Goal: Use online tool/utility: Utilize a website feature to perform a specific function

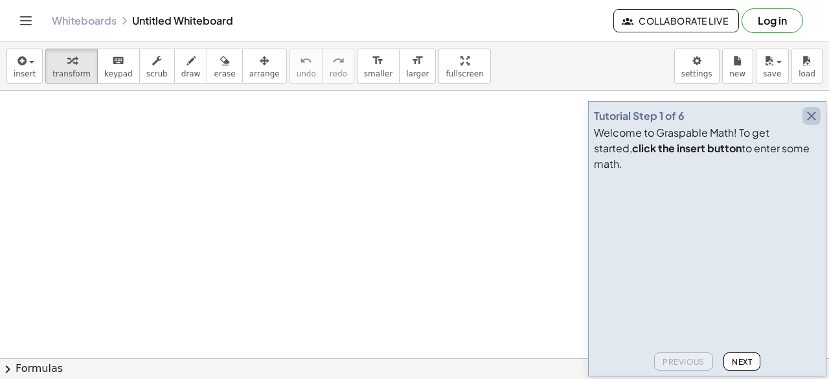
click at [807, 124] on icon "button" at bounding box center [812, 116] width 16 height 16
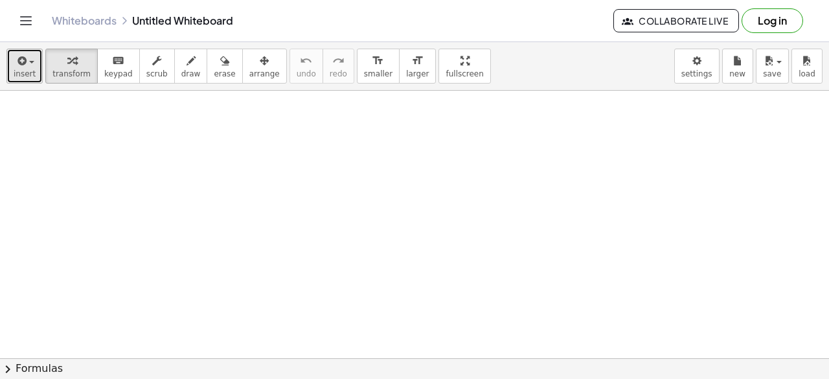
click at [32, 59] on button "insert" at bounding box center [24, 66] width 36 height 35
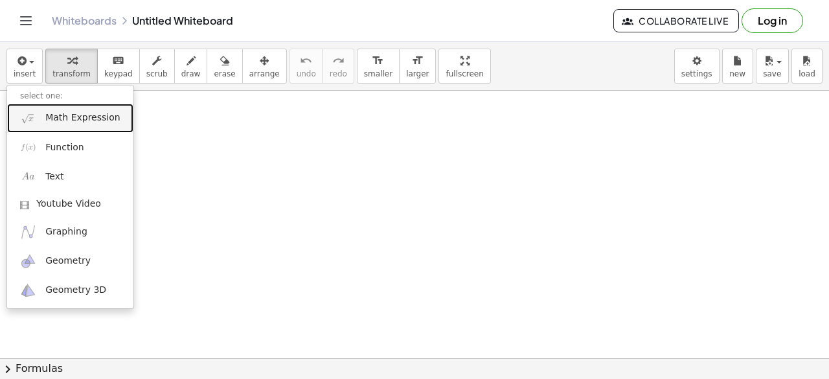
click at [67, 117] on span "Math Expression" at bounding box center [82, 117] width 75 height 13
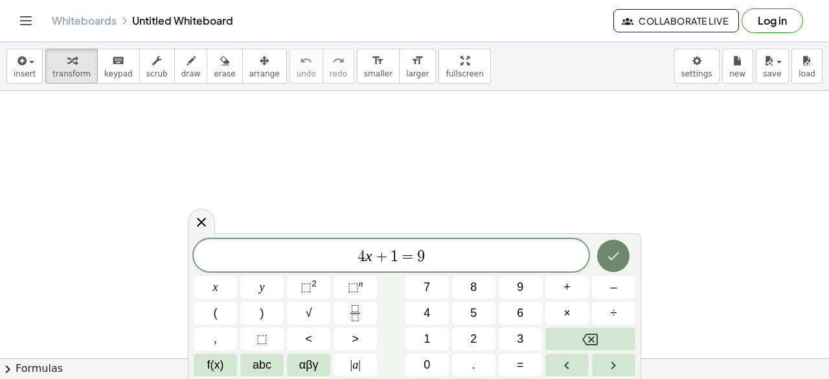
click at [614, 264] on button "Done" at bounding box center [613, 256] width 32 height 32
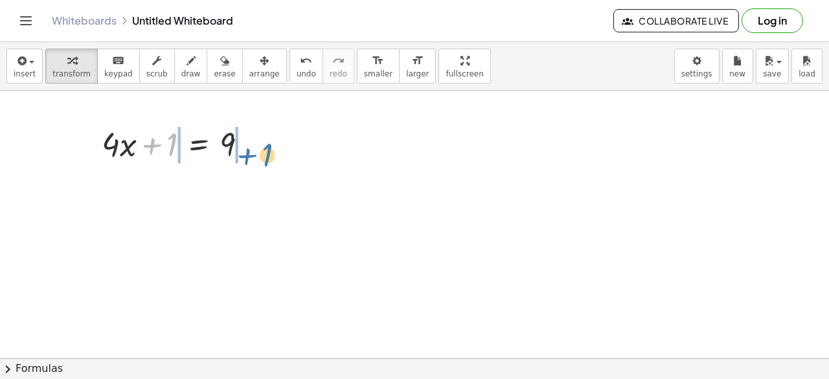
drag, startPoint x: 167, startPoint y: 144, endPoint x: 257, endPoint y: 153, distance: 89.9
click at [257, 153] on div at bounding box center [180, 143] width 170 height 44
click at [116, 146] on div at bounding box center [180, 143] width 252 height 44
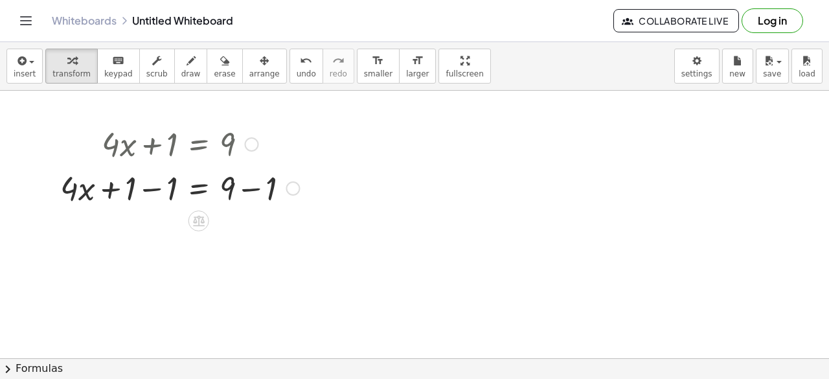
click at [158, 187] on div at bounding box center [180, 187] width 252 height 44
click at [253, 187] on div at bounding box center [200, 187] width 211 height 44
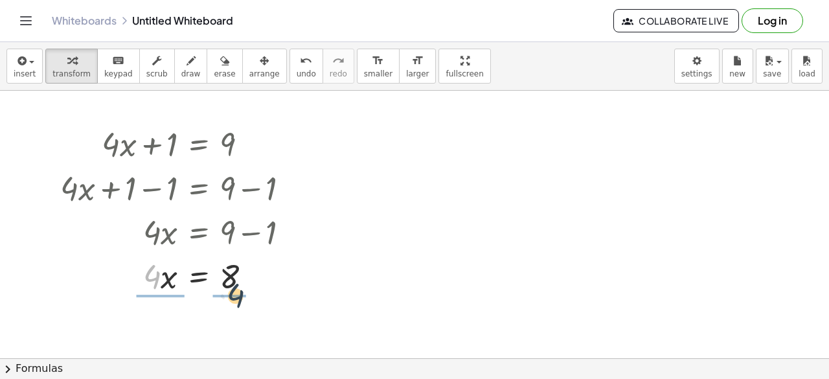
drag, startPoint x: 154, startPoint y: 279, endPoint x: 242, endPoint y: 299, distance: 91.0
click at [235, 271] on div at bounding box center [180, 275] width 252 height 65
click at [162, 274] on div at bounding box center [180, 275] width 252 height 65
click at [29, 73] on span "insert" at bounding box center [25, 73] width 22 height 9
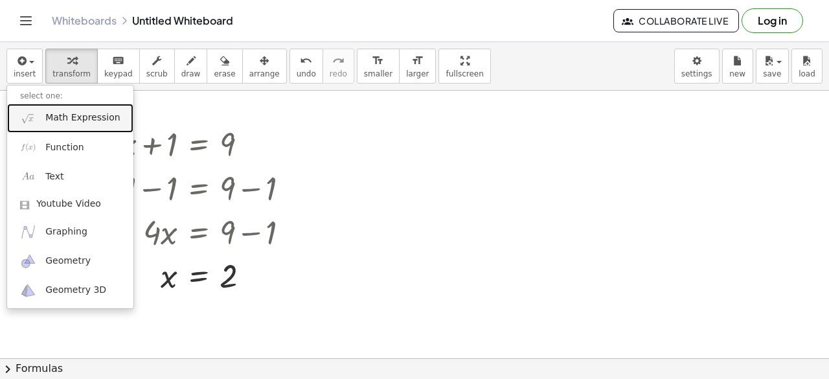
click at [38, 118] on link "Math Expression" at bounding box center [70, 118] width 126 height 29
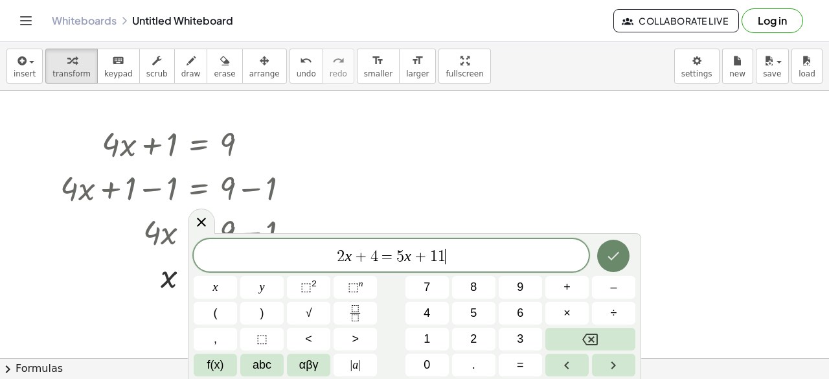
click at [613, 260] on icon "Done" at bounding box center [614, 256] width 12 height 8
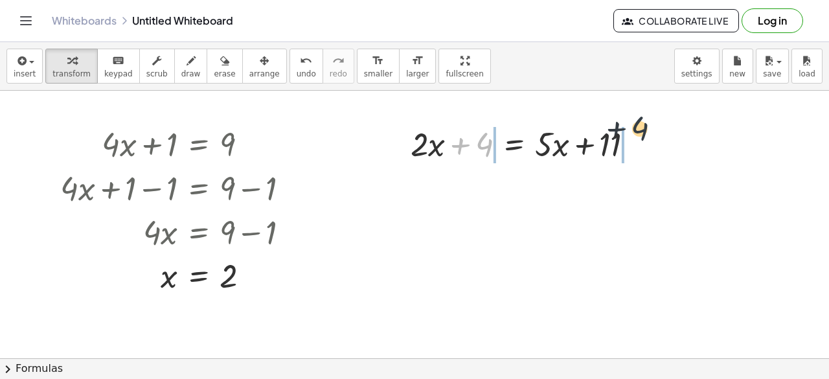
drag, startPoint x: 476, startPoint y: 150, endPoint x: 635, endPoint y: 150, distance: 158.7
click at [635, 150] on div at bounding box center [527, 143] width 247 height 44
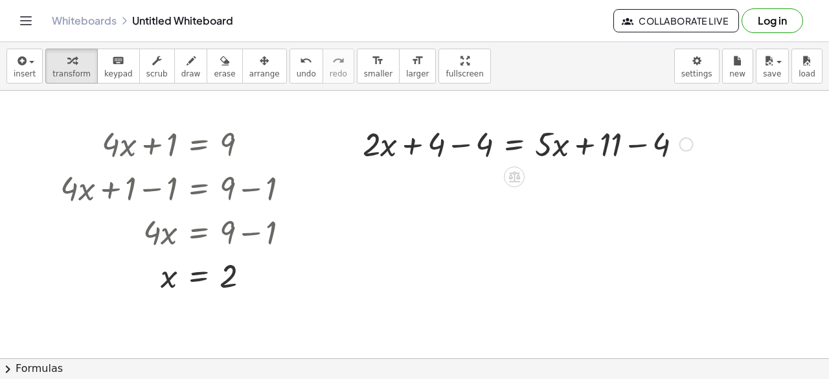
click at [639, 147] on div at bounding box center [527, 143] width 343 height 44
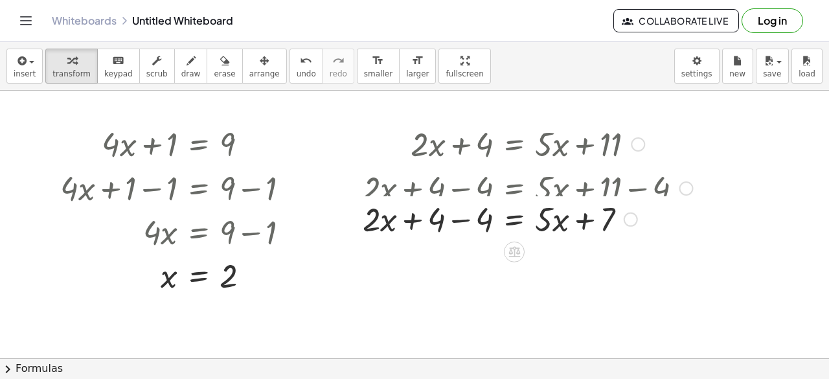
click at [514, 144] on div "+ · 2 · x + 4 = + · 5 · x + 11 + · 2 · x + 4 − 4 = + · 5 · x + 11 − 4 + · 2 · x…" at bounding box center [514, 144] width 0 height 0
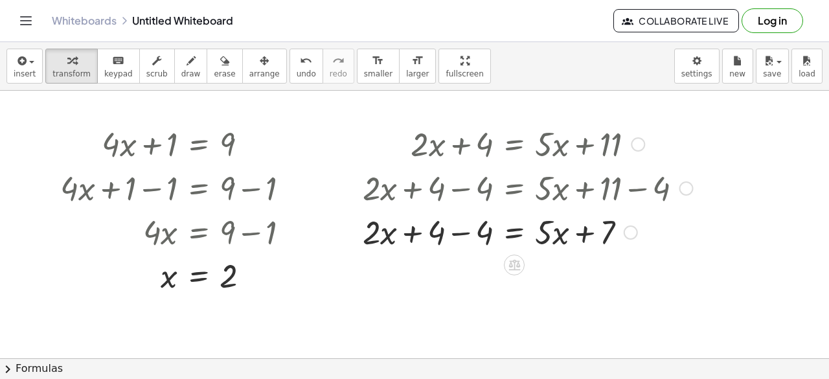
click at [452, 241] on div at bounding box center [527, 231] width 343 height 44
click at [490, 268] on span "−" at bounding box center [489, 265] width 8 height 19
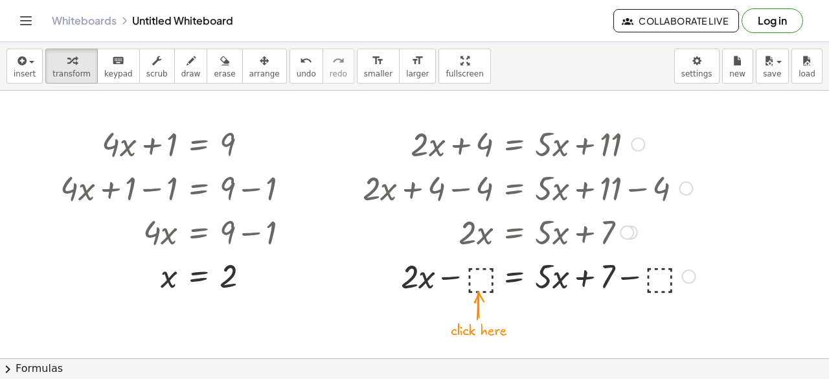
drag, startPoint x: 490, startPoint y: 235, endPoint x: 463, endPoint y: 275, distance: 48.2
click at [463, 275] on div at bounding box center [528, 275] width 345 height 44
click at [484, 281] on div at bounding box center [528, 275] width 345 height 44
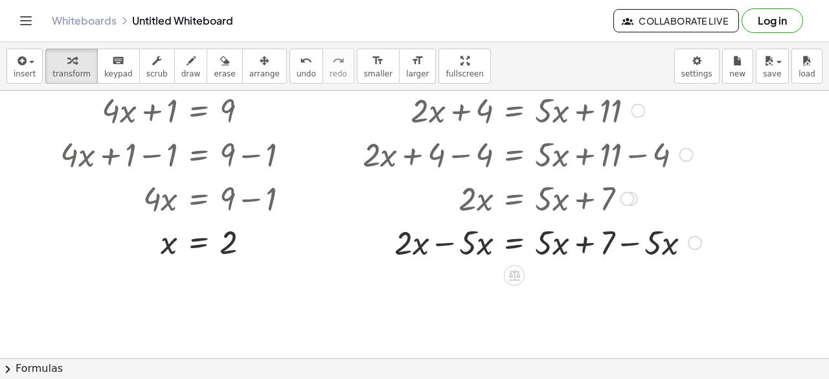
scroll to position [35, 0]
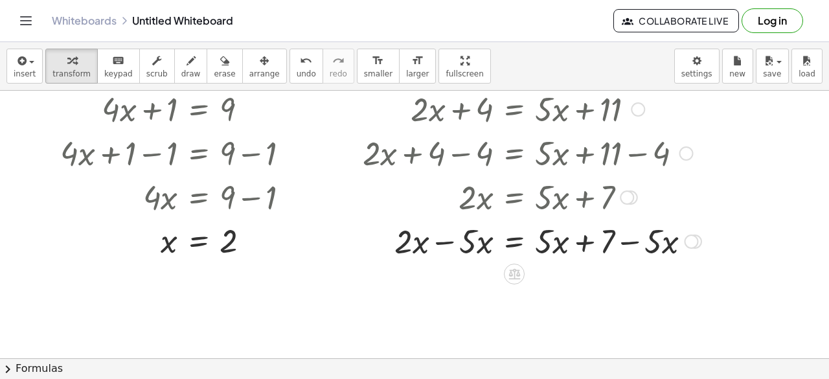
click at [455, 242] on div at bounding box center [532, 240] width 352 height 44
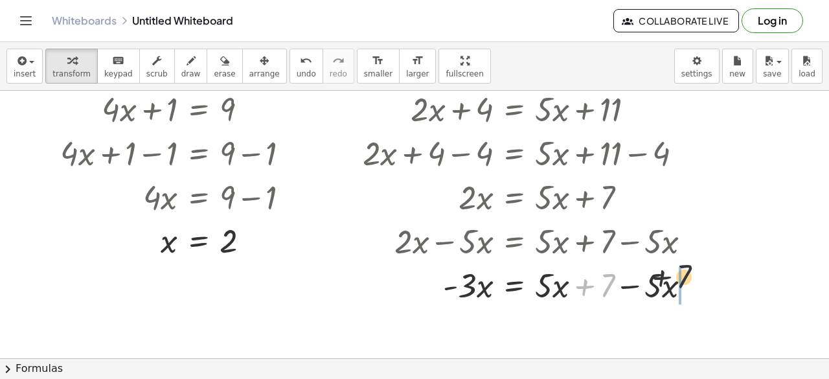
drag, startPoint x: 600, startPoint y: 292, endPoint x: 700, endPoint y: 288, distance: 100.5
click at [700, 288] on div at bounding box center [532, 284] width 352 height 44
click at [514, 109] on div "+ · 2 · x + 4 = + · 5 · x + 11 + · 2 · x + 4 − 4 = + · 5 · x + 11 − 4 + · 2 · x…" at bounding box center [514, 109] width 0 height 0
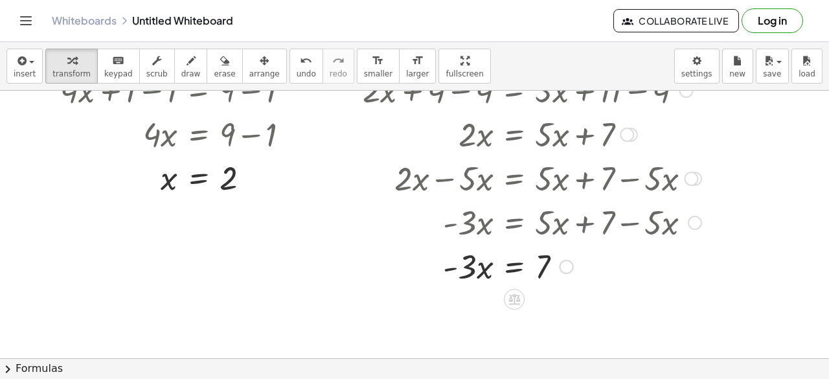
scroll to position [106, 0]
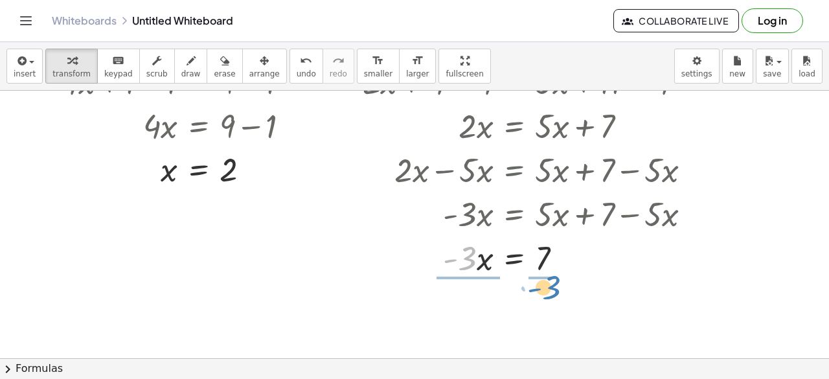
drag, startPoint x: 468, startPoint y: 268, endPoint x: 552, endPoint y: 297, distance: 89.1
click at [552, 297] on div "+ · 4 · x + 1 = 9 + · 4 · x + 1 − 1 = + 9 − 1 + · 4 · x + 0 = + 9 − 1 · 4 · x =…" at bounding box center [414, 252] width 829 height 536
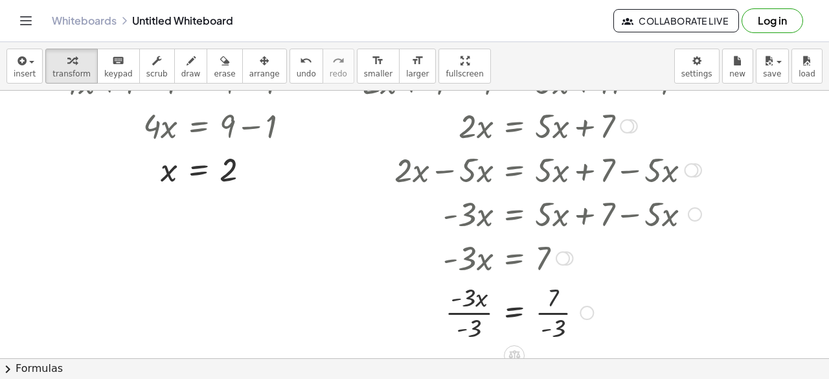
click at [514, 38] on div "+ · 2 · x + 4 = + · 5 · x + 11 + · 2 · x + 4 − 4 = + · 5 · x + 11 − 4 + · 2 · x…" at bounding box center [514, 38] width 0 height 0
click at [552, 315] on div at bounding box center [532, 311] width 352 height 65
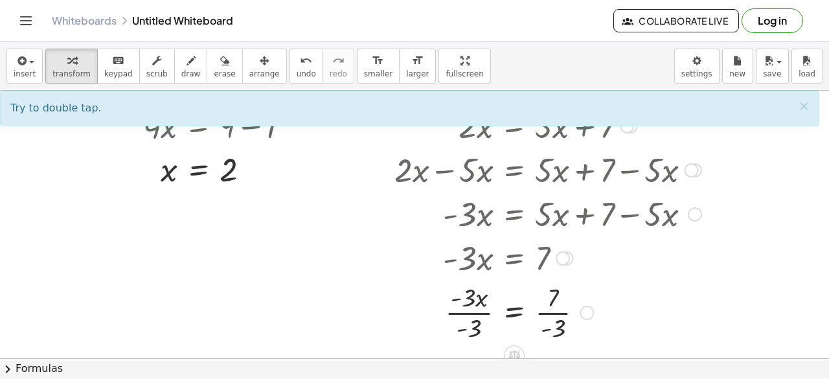
click at [545, 310] on div at bounding box center [532, 311] width 352 height 65
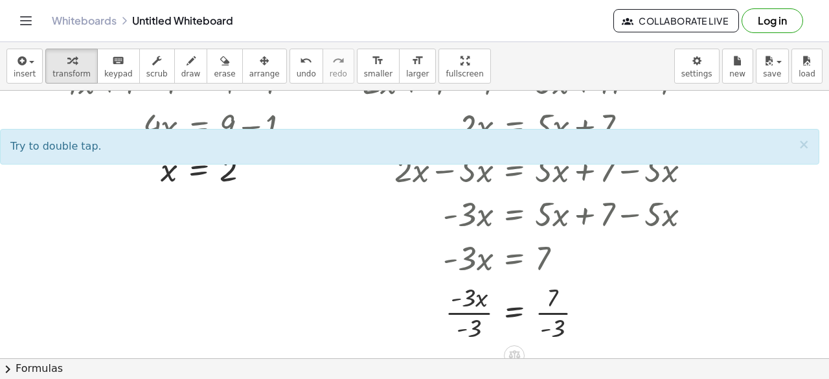
scroll to position [155, 0]
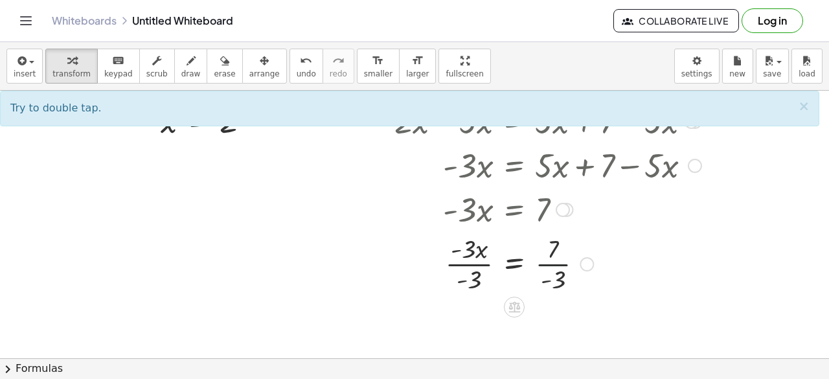
click at [555, 266] on div at bounding box center [532, 263] width 352 height 65
click at [476, 268] on div at bounding box center [532, 263] width 352 height 65
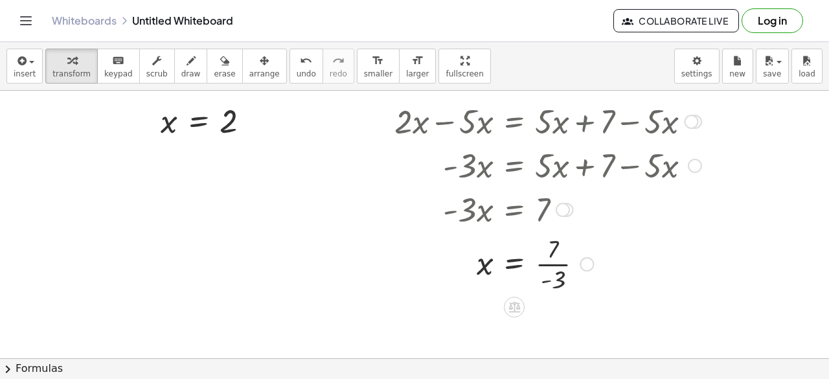
click at [560, 263] on div at bounding box center [532, 263] width 352 height 65
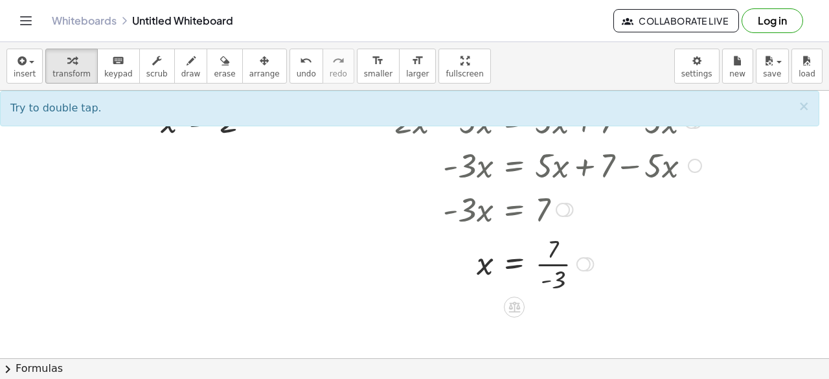
click at [547, 268] on div at bounding box center [532, 263] width 352 height 65
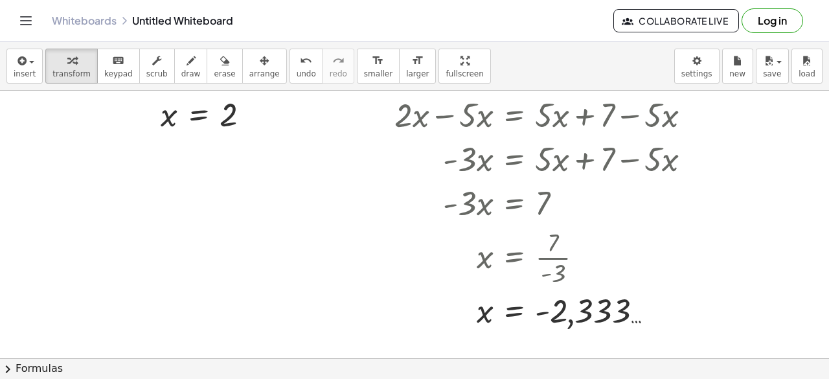
scroll to position [160, 0]
click at [17, 60] on icon "button" at bounding box center [21, 61] width 12 height 16
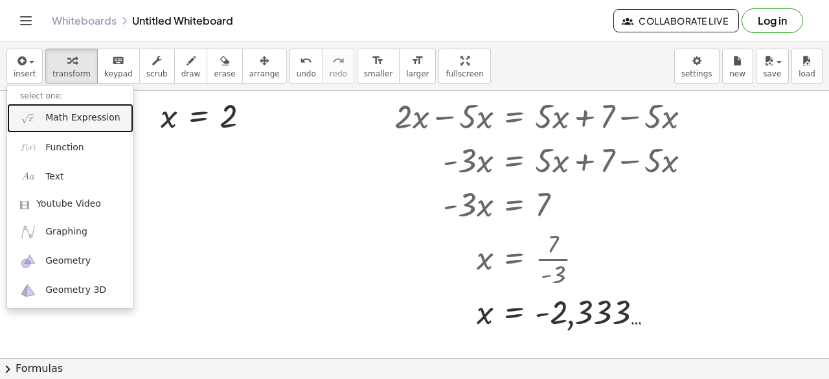
click at [40, 120] on link "Math Expression" at bounding box center [70, 118] width 126 height 29
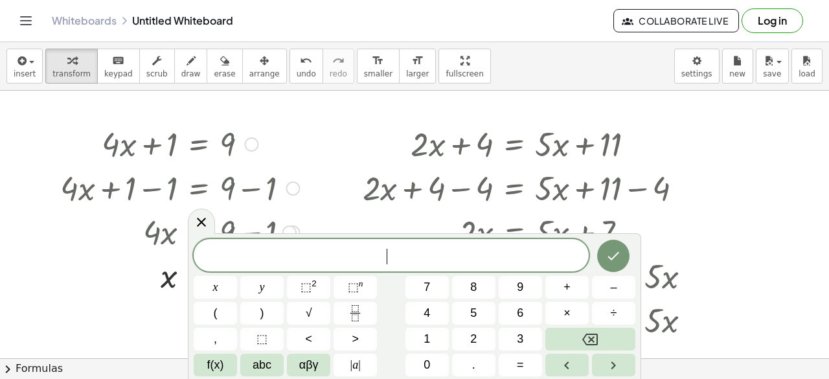
scroll to position [1, 0]
click at [623, 257] on button "Done" at bounding box center [613, 256] width 32 height 32
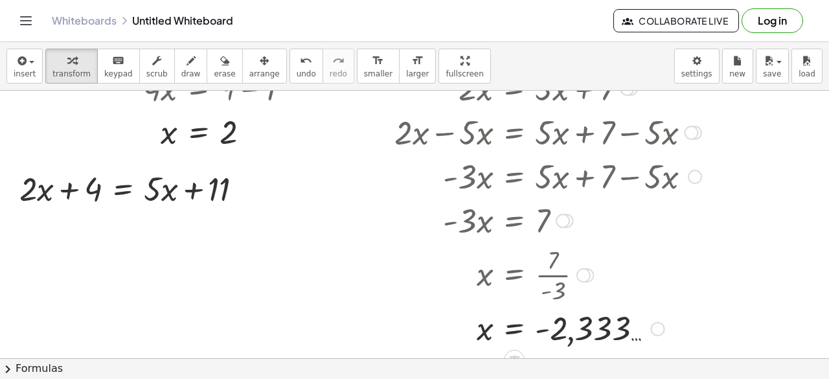
scroll to position [143, 0]
drag, startPoint x: 219, startPoint y: 190, endPoint x: 105, endPoint y: 189, distance: 114.0
click at [105, 189] on div at bounding box center [136, 188] width 247 height 44
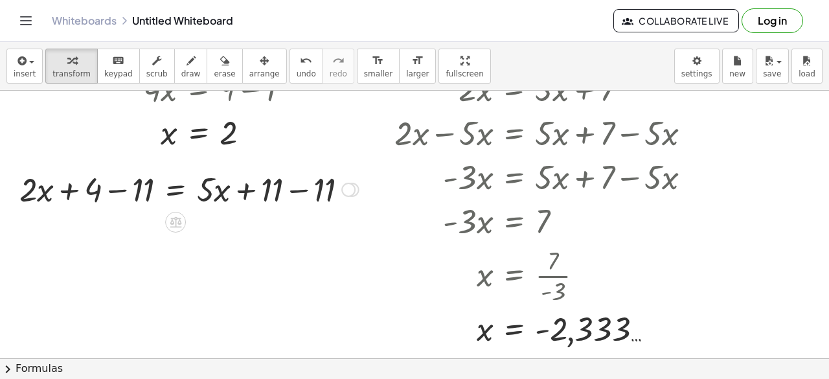
click at [120, 192] on div at bounding box center [189, 188] width 352 height 44
click at [308, 188] on div at bounding box center [217, 188] width 297 height 44
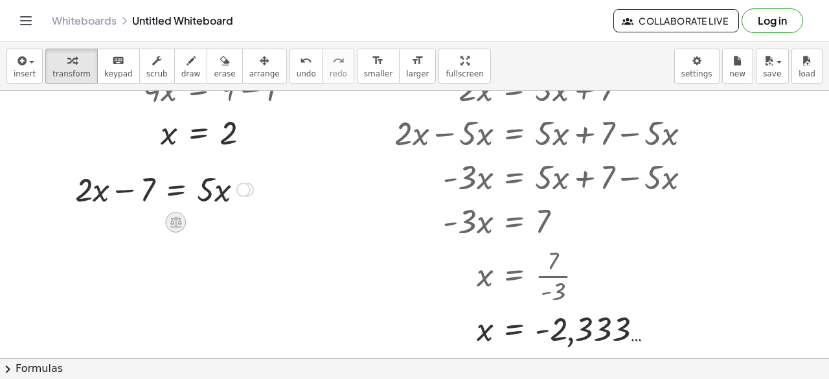
click at [174, 215] on icon at bounding box center [176, 222] width 14 height 14
click at [144, 224] on div "−" at bounding box center [149, 222] width 21 height 21
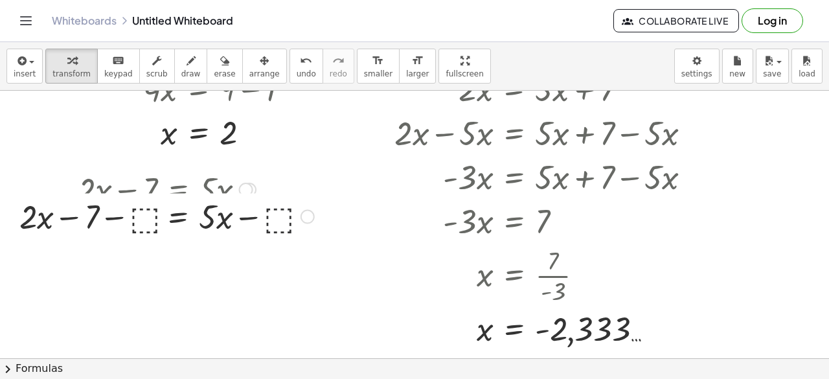
click at [178, 190] on div "+ · 2 · x + 4 = + · 5 · x + 11 + · 2 · x + 4 − 11 = + · 5 · x + 11 − 11 + · 2 ·…" at bounding box center [178, 190] width 0 height 0
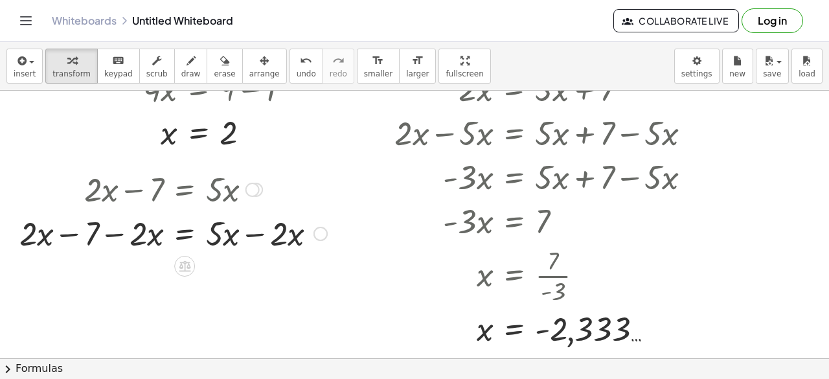
click at [253, 242] on div at bounding box center [173, 233] width 321 height 44
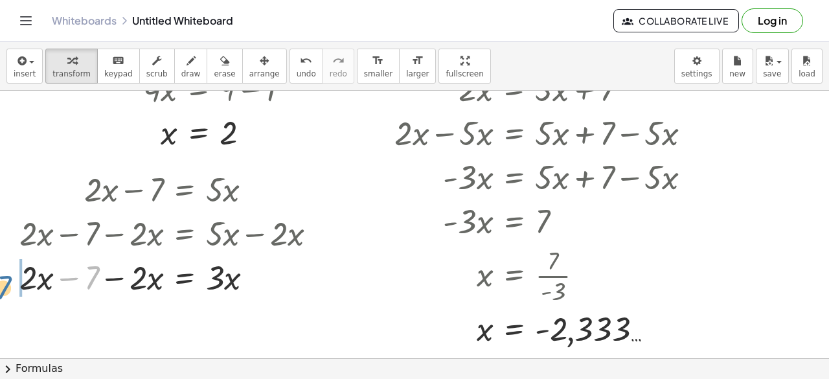
drag, startPoint x: 91, startPoint y: 271, endPoint x: 4, endPoint y: 279, distance: 87.9
click at [4, 279] on div "+ · 2 · x + 4 = + · 5 · x + 11 + · 2 · x + 4 − 11 = + · 5 · x + 11 − 11 + · 2 ·…" at bounding box center [168, 232] width 337 height 139
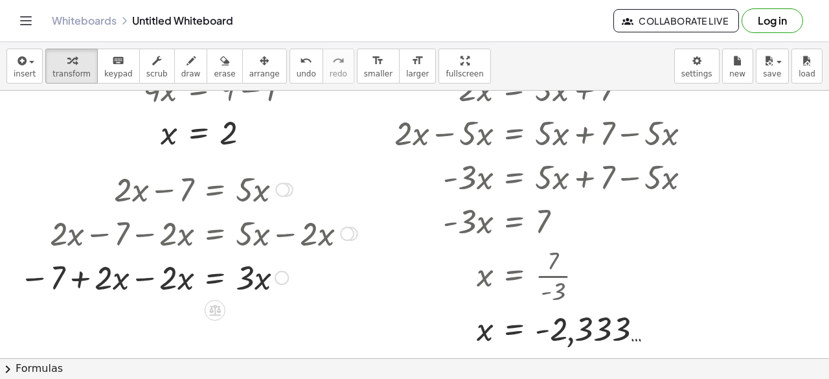
click at [130, 275] on div at bounding box center [188, 277] width 351 height 44
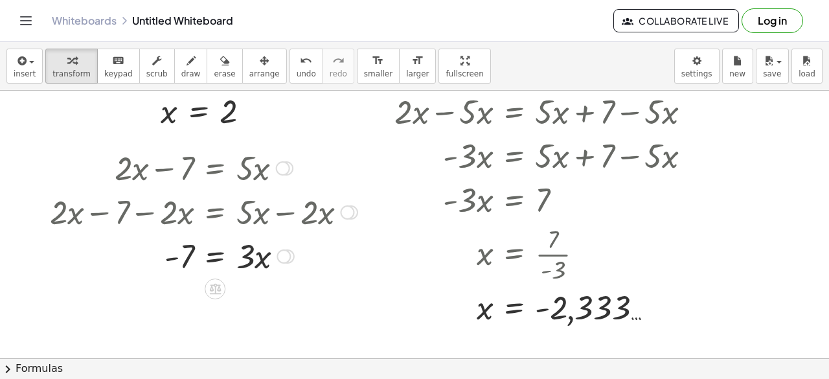
scroll to position [170, 0]
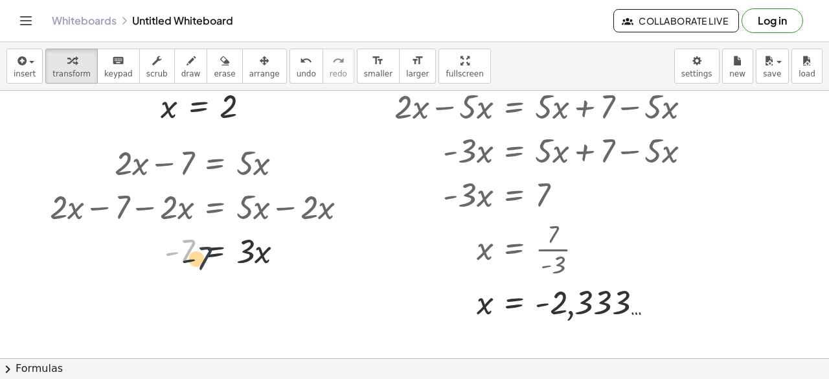
click at [189, 248] on div at bounding box center [203, 250] width 321 height 44
drag, startPoint x: 242, startPoint y: 248, endPoint x: 177, endPoint y: 277, distance: 70.8
click at [251, 262] on div at bounding box center [203, 250] width 321 height 65
click at [183, 272] on div at bounding box center [203, 250] width 321 height 65
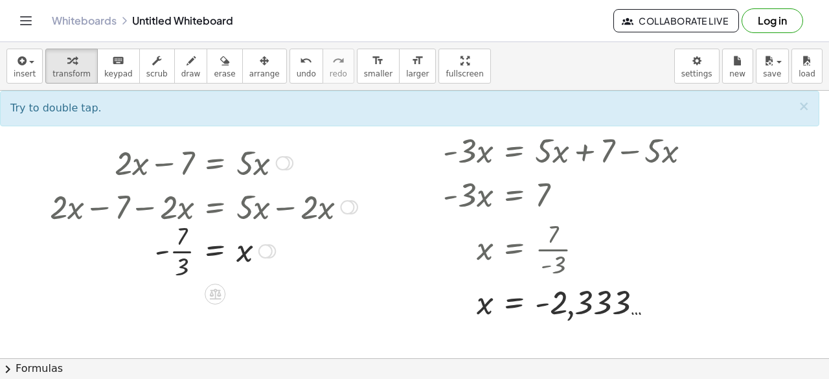
click at [180, 260] on div at bounding box center [203, 250] width 321 height 65
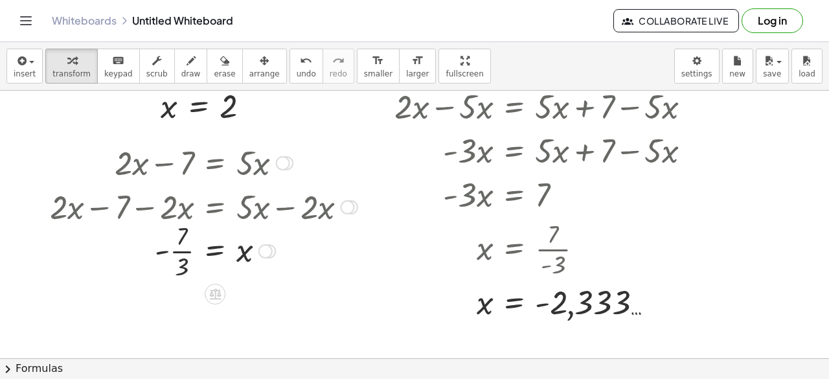
click at [180, 260] on div at bounding box center [203, 250] width 321 height 65
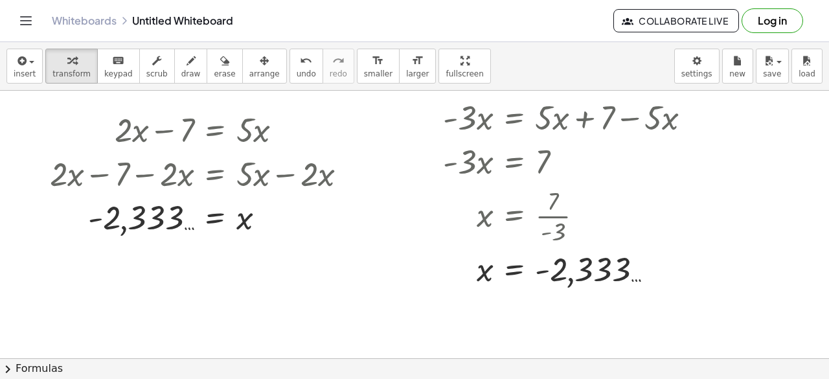
scroll to position [203, 0]
click at [25, 65] on icon "button" at bounding box center [21, 61] width 12 height 16
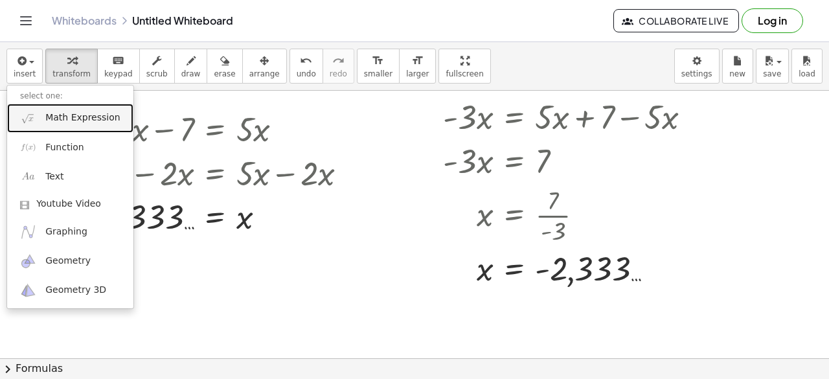
click at [83, 115] on span "Math Expression" at bounding box center [82, 117] width 75 height 13
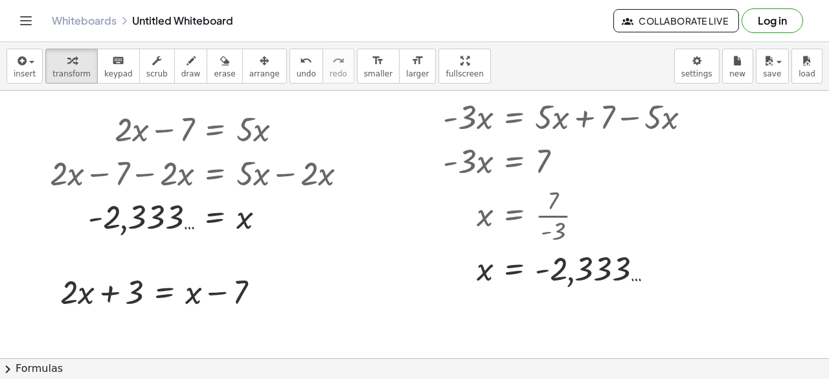
scroll to position [271, 0]
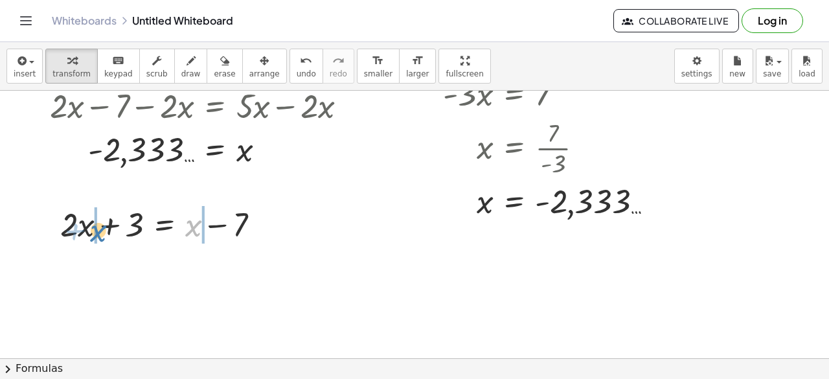
drag, startPoint x: 200, startPoint y: 227, endPoint x: 105, endPoint y: 233, distance: 95.4
click at [105, 233] on div at bounding box center [165, 223] width 223 height 44
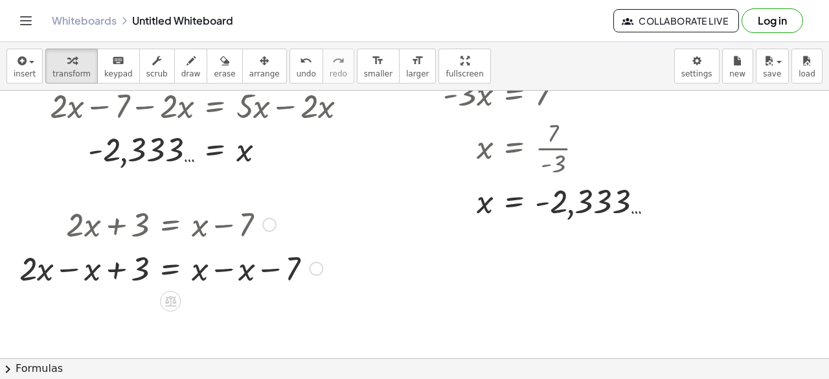
drag, startPoint x: 144, startPoint y: 222, endPoint x: 277, endPoint y: 248, distance: 135.9
click at [170, 225] on div "+ · 2 · x + 3 = + x − 7 + · 2 · x + 3 = − 7 − x + x − x" at bounding box center [170, 225] width 0 height 0
drag, startPoint x: 139, startPoint y: 273, endPoint x: 332, endPoint y: 265, distance: 193.2
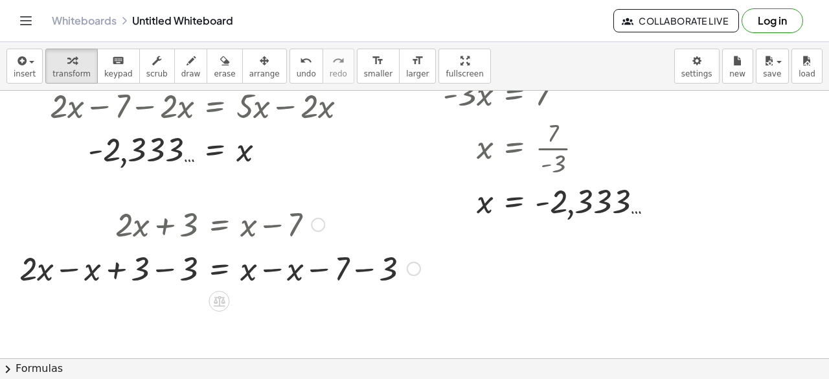
click at [339, 270] on div at bounding box center [220, 268] width 414 height 44
click at [372, 264] on div at bounding box center [220, 268] width 414 height 44
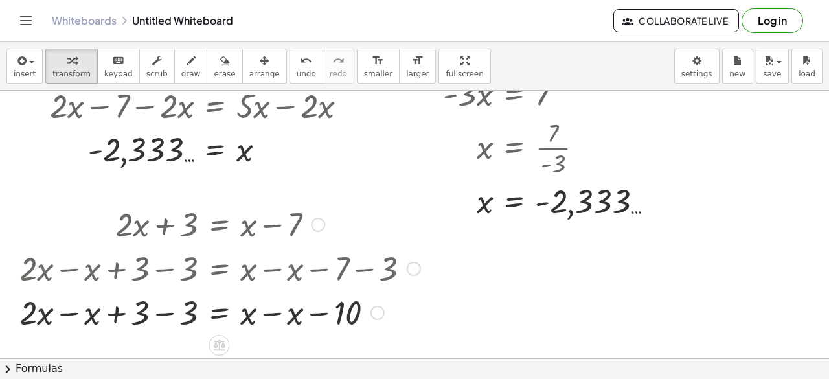
click at [162, 313] on div at bounding box center [220, 312] width 414 height 44
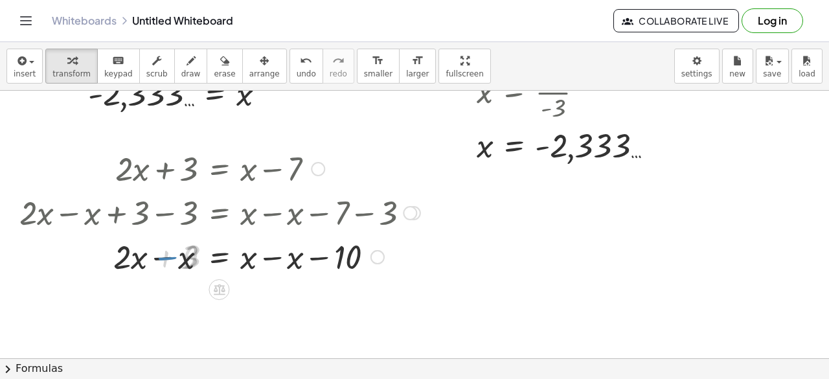
scroll to position [327, 0]
click at [162, 268] on div at bounding box center [220, 256] width 414 height 44
click at [275, 253] on div at bounding box center [220, 256] width 414 height 44
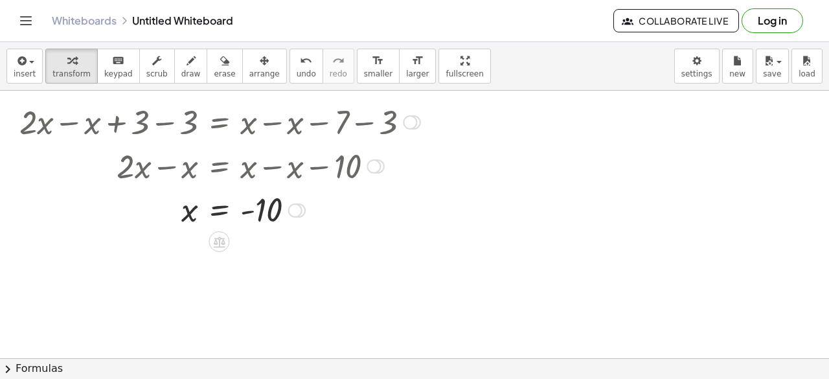
scroll to position [417, 0]
